Goal: Transaction & Acquisition: Purchase product/service

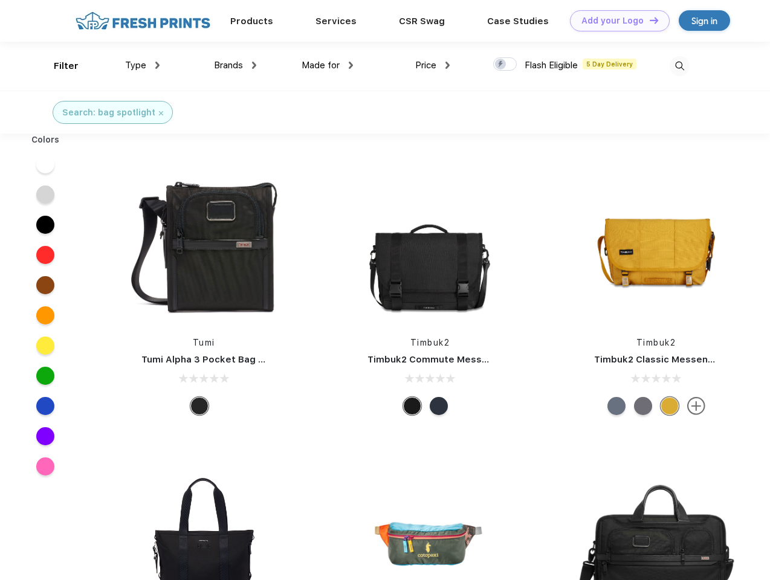
scroll to position [1, 0]
click at [615, 21] on link "Add your Logo Design Tool" at bounding box center [620, 20] width 100 height 21
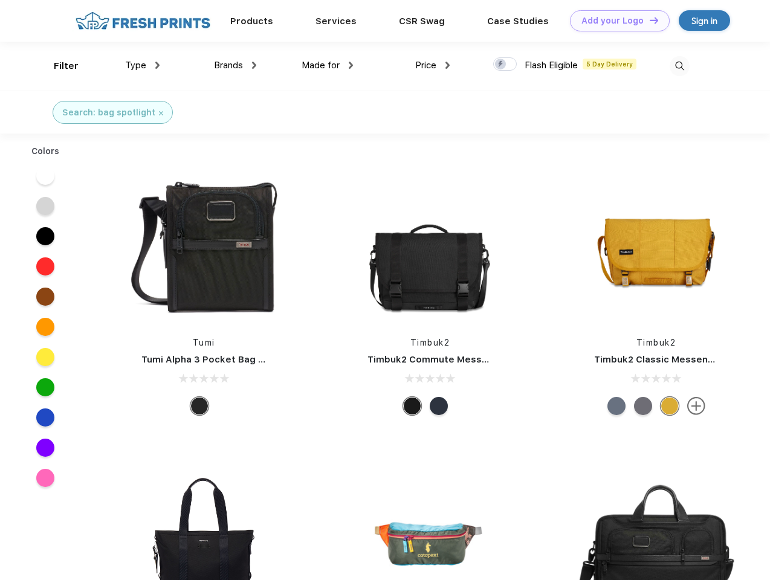
click at [0, 0] on div "Design Tool" at bounding box center [0, 0] width 0 height 0
click at [648, 20] on link "Add your Logo Design Tool" at bounding box center [620, 20] width 100 height 21
click at [58, 66] on div "Filter" at bounding box center [66, 66] width 25 height 14
click at [143, 65] on span "Type" at bounding box center [135, 65] width 21 height 11
click at [235, 65] on span "Brands" at bounding box center [228, 65] width 29 height 11
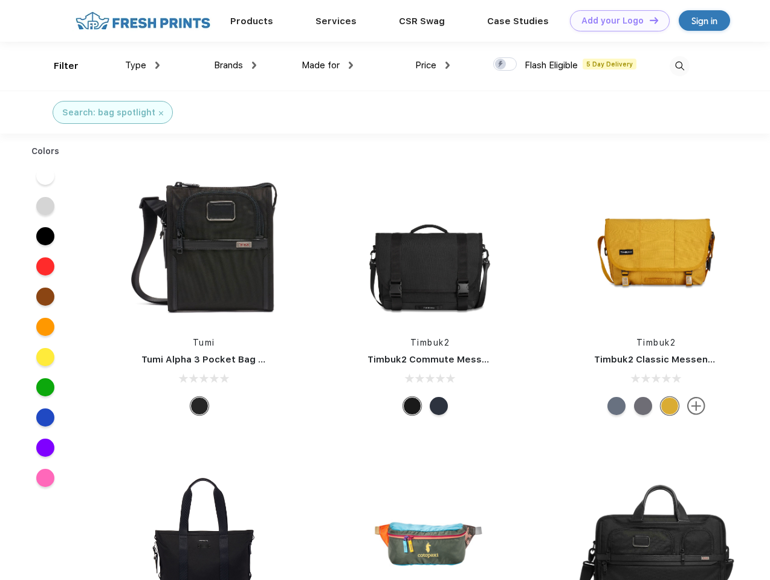
click at [327, 65] on span "Made for" at bounding box center [320, 65] width 38 height 11
click at [433, 65] on span "Price" at bounding box center [425, 65] width 21 height 11
click at [505, 65] on div at bounding box center [505, 63] width 24 height 13
click at [501, 65] on input "checkbox" at bounding box center [497, 61] width 8 height 8
click at [679, 66] on img at bounding box center [679, 66] width 20 height 20
